Goal: Information Seeking & Learning: Learn about a topic

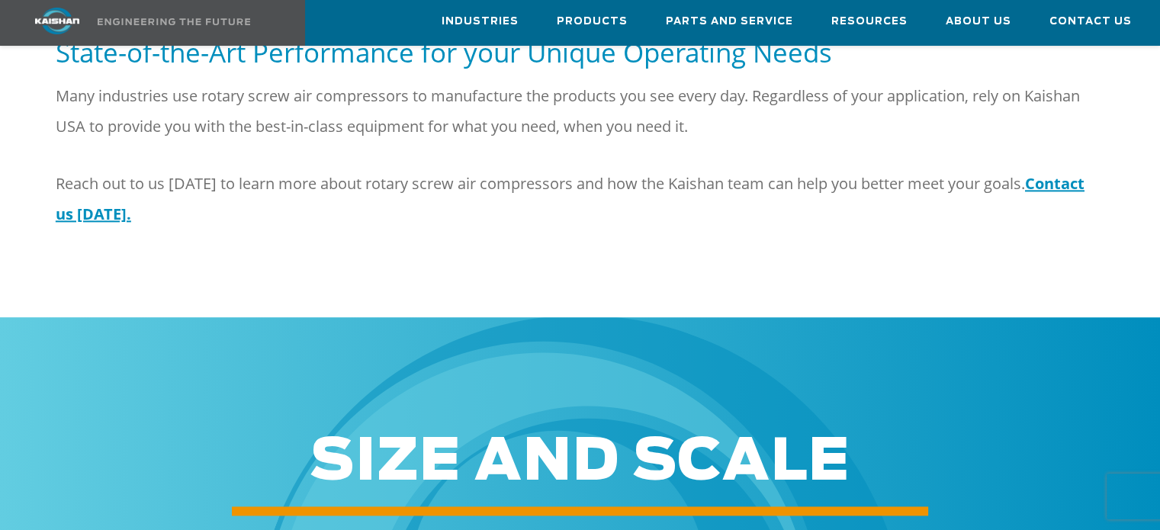
scroll to position [1947, 0]
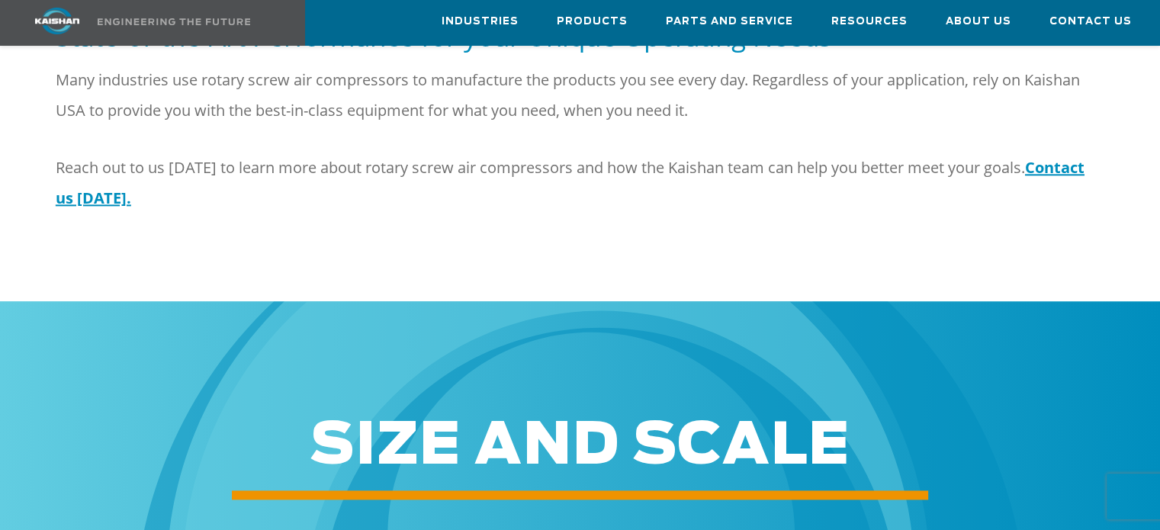
click at [1150, 416] on div at bounding box center [580, 510] width 1160 height 188
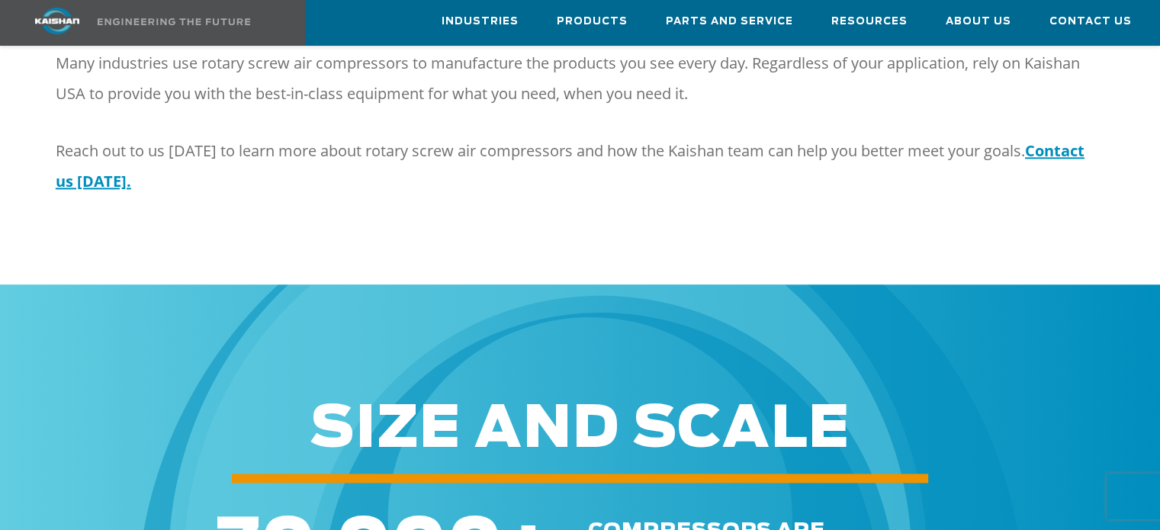
scroll to position [162, 0]
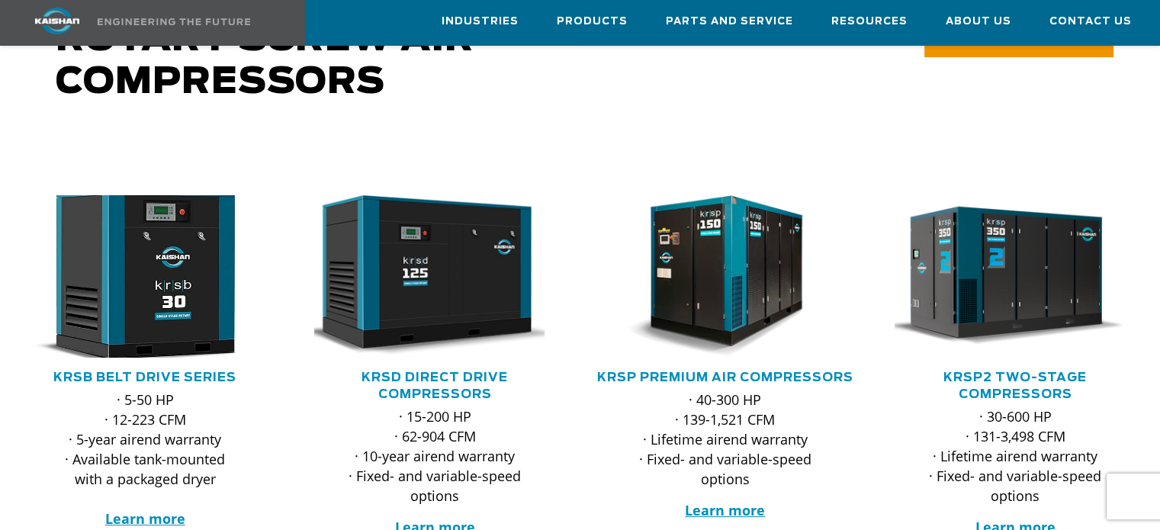
click at [71, 297] on img at bounding box center [133, 276] width 265 height 179
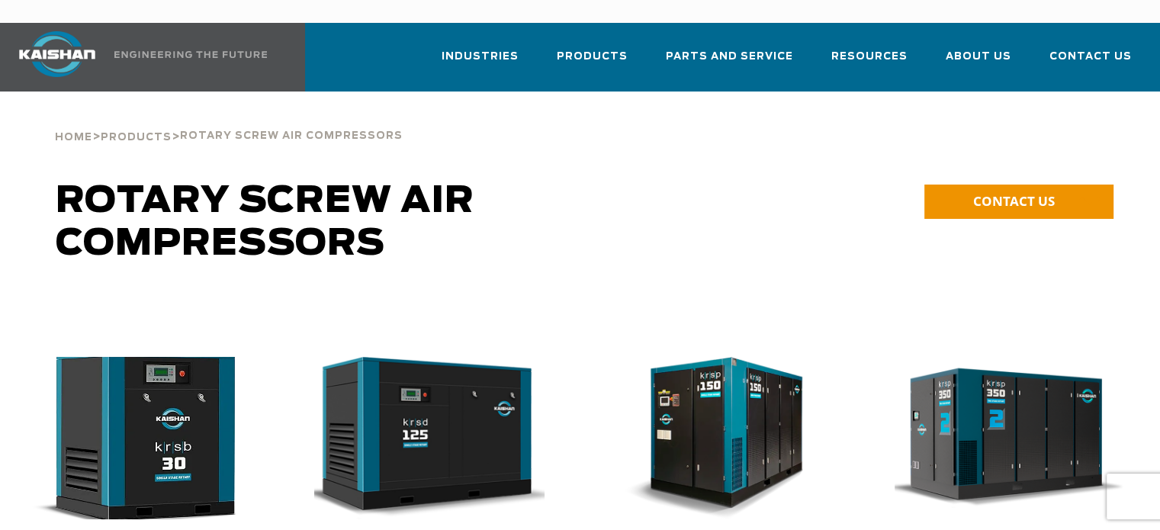
scroll to position [13, 0]
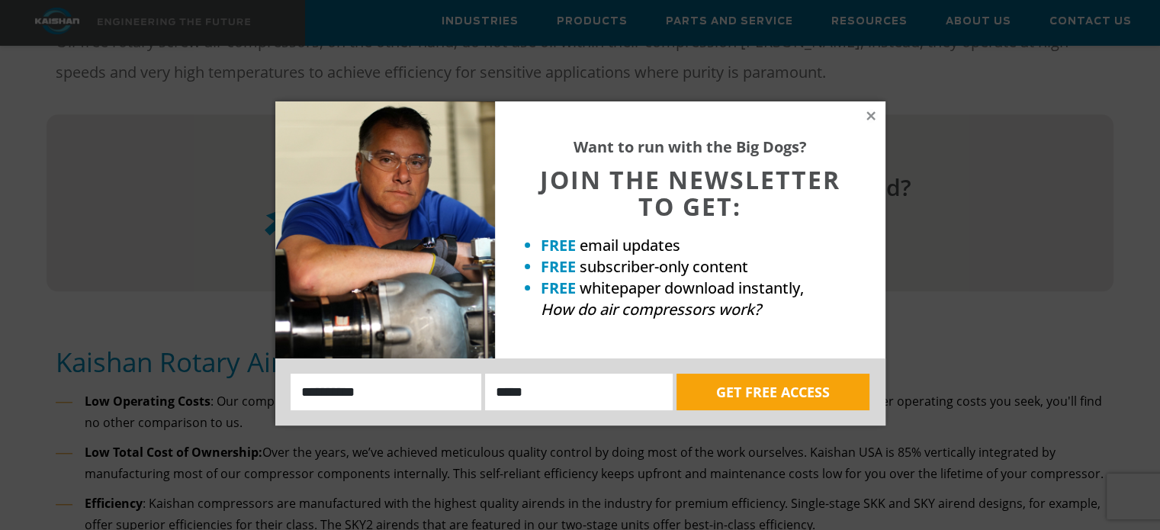
scroll to position [1271, 0]
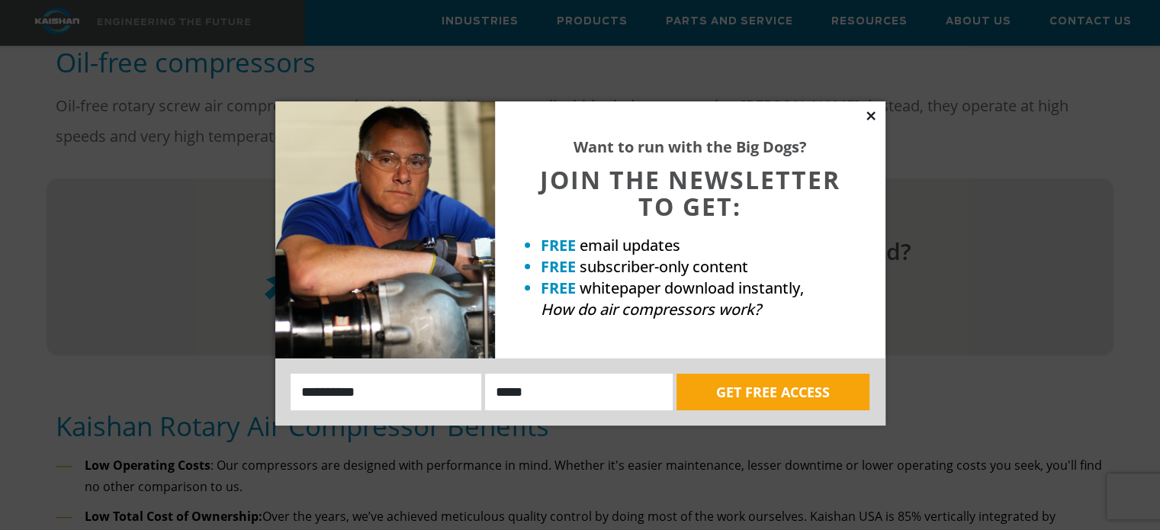
click at [869, 118] on icon at bounding box center [870, 115] width 8 height 8
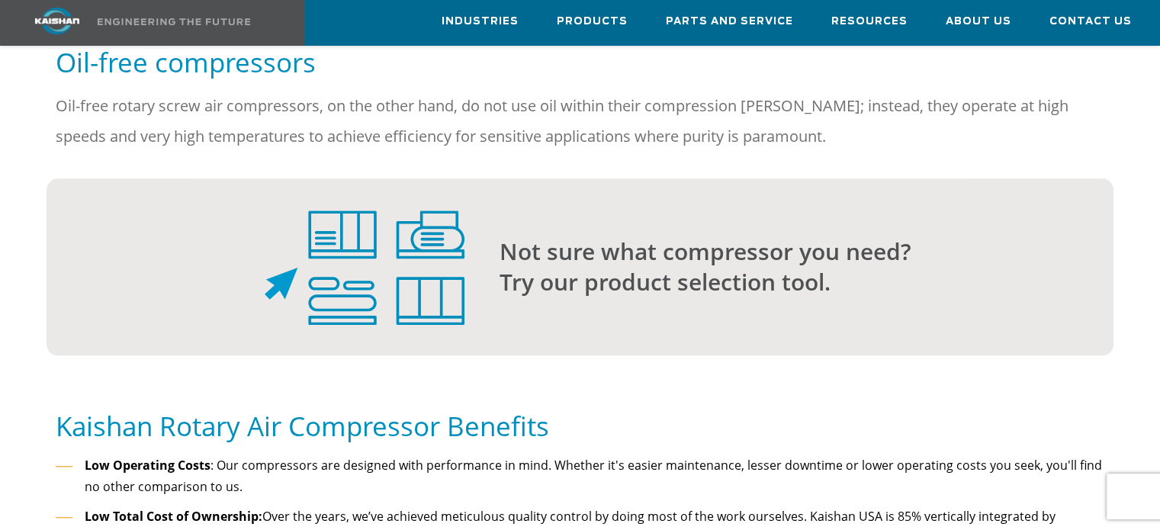
click at [15, 182] on div at bounding box center [580, 285] width 1160 height 215
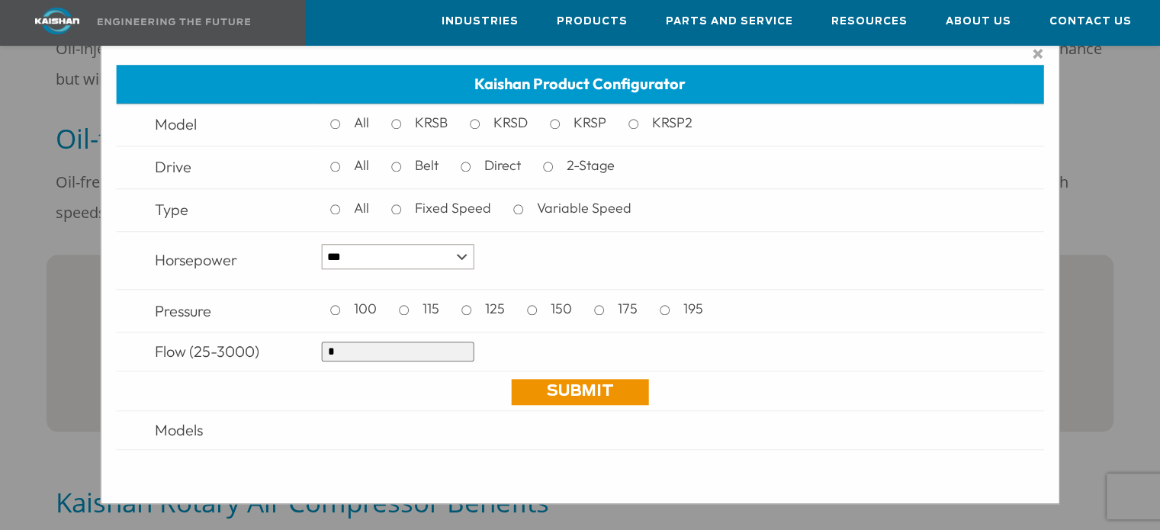
scroll to position [1204, 0]
